Goal: Find contact information: Find contact information

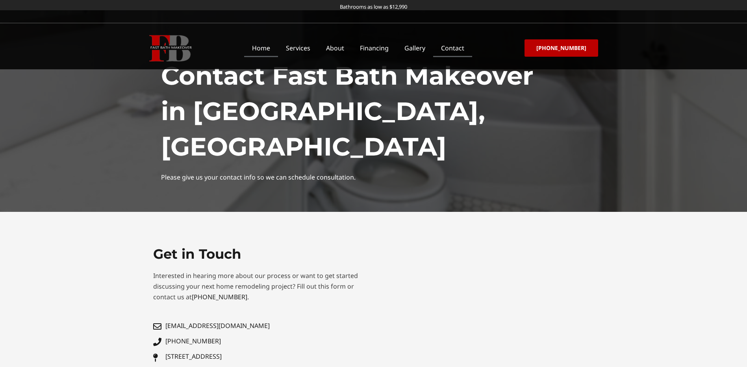
click at [273, 45] on link "Home" at bounding box center [261, 48] width 34 height 18
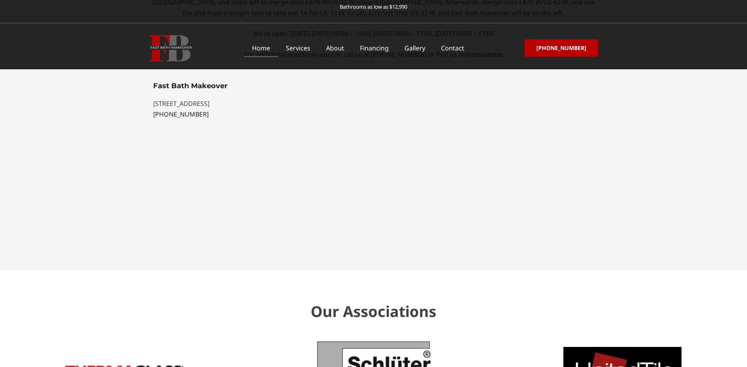
scroll to position [2086, 0]
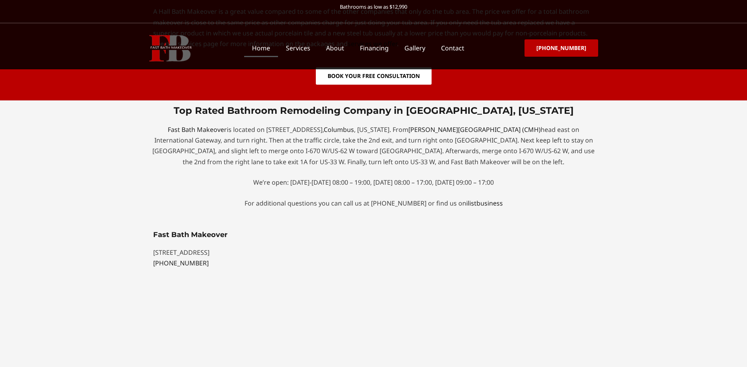
drag, startPoint x: 237, startPoint y: 171, endPoint x: 150, endPoint y: 172, distance: 87.4
click at [150, 227] on div "Fast Bath Makeover [STREET_ADDRESS] [PHONE_NUMBER]" at bounding box center [224, 321] width 150 height 188
drag, startPoint x: 150, startPoint y: 172, endPoint x: 228, endPoint y: 130, distance: 89.1
click at [228, 130] on div "Fast Bath Makeover is located on [STREET_ADDRESS][US_STATE]. From [PERSON_NAME]…" at bounding box center [373, 171] width 449 height 94
drag, startPoint x: 232, startPoint y: 150, endPoint x: 152, endPoint y: 152, distance: 79.9
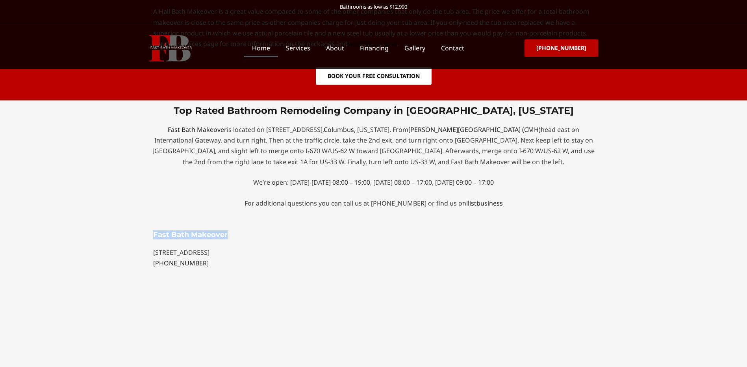
click at [152, 227] on div "Fast Bath Makeover [STREET_ADDRESS] [PHONE_NUMBER]" at bounding box center [224, 321] width 150 height 188
drag, startPoint x: 152, startPoint y: 152, endPoint x: 167, endPoint y: 152, distance: 14.6
copy h5 "Fast Bath Makeover"
drag, startPoint x: 237, startPoint y: 171, endPoint x: 148, endPoint y: 172, distance: 88.5
click at [148, 223] on div "Fast Bath Makeover [STREET_ADDRESS] [PHONE_NUMBER]" at bounding box center [373, 321] width 747 height 196
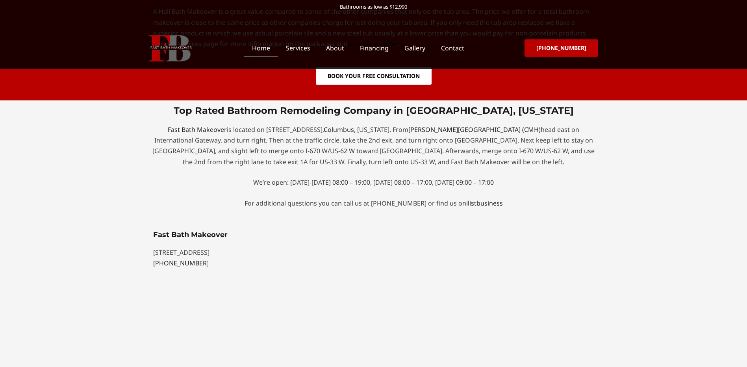
drag, startPoint x: 148, startPoint y: 172, endPoint x: 237, endPoint y: 189, distance: 90.6
click at [238, 231] on div "Fast Bath Makeover [STREET_ADDRESS] [PHONE_NUMBER]" at bounding box center [224, 255] width 142 height 48
drag, startPoint x: 220, startPoint y: 170, endPoint x: 151, endPoint y: 170, distance: 69.7
click at [151, 227] on div "Fast Bath Makeover [STREET_ADDRESS] [PHONE_NUMBER]" at bounding box center [224, 321] width 150 height 188
drag, startPoint x: 151, startPoint y: 170, endPoint x: 162, endPoint y: 171, distance: 11.0
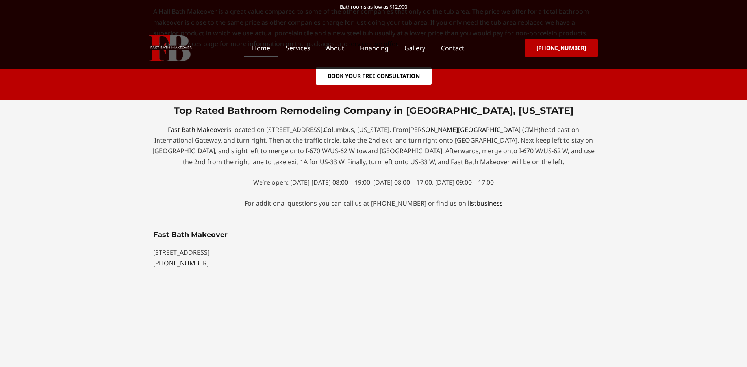
copy p "[STREET_ADDRESS]"
click at [211, 233] on div "Fast Bath Makeover [STREET_ADDRESS] [PHONE_NUMBER]" at bounding box center [224, 321] width 150 height 188
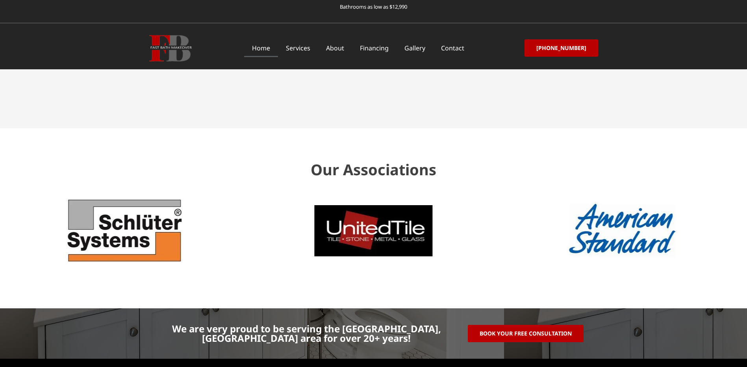
scroll to position [2391, 0]
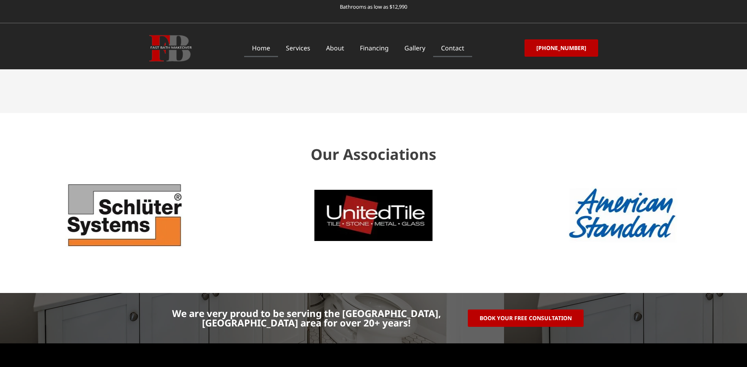
click at [457, 47] on link "Contact" at bounding box center [452, 48] width 39 height 18
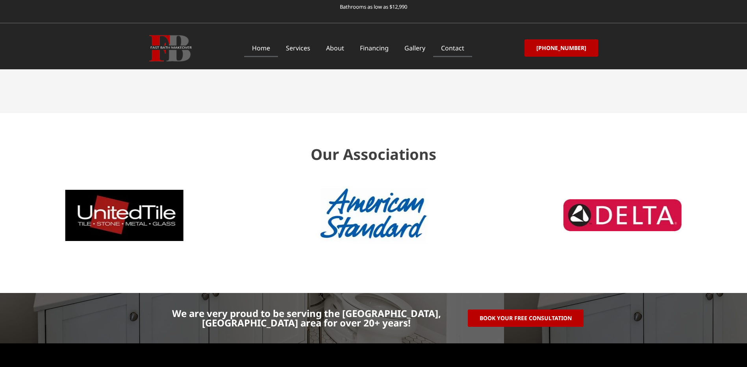
click at [455, 50] on link "Contact" at bounding box center [452, 48] width 39 height 18
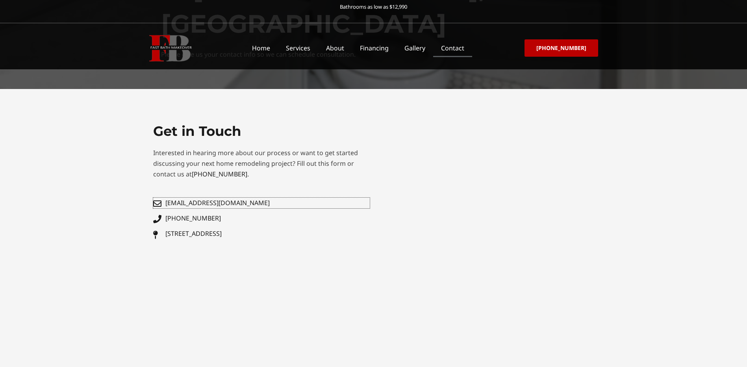
scroll to position [118, 0]
